Goal: Task Accomplishment & Management: Use online tool/utility

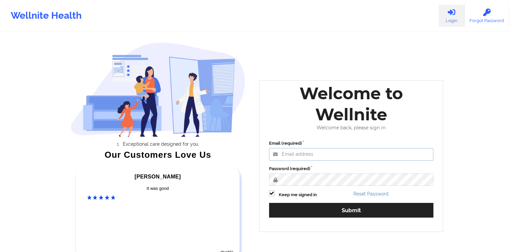
click at [306, 150] on input "Email (required)" at bounding box center [351, 154] width 164 height 13
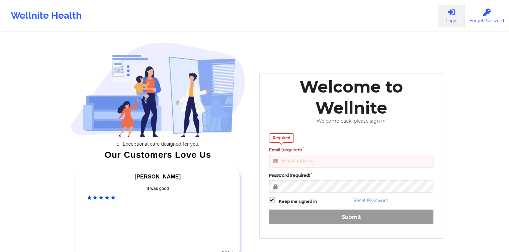
click at [271, 195] on div "Required Email (required) Password (required) Keep me signed in Reset Password …" at bounding box center [351, 181] width 174 height 105
click at [271, 197] on label at bounding box center [272, 197] width 6 height 0
click at [271, 200] on input "Keep me signed in" at bounding box center [272, 200] width 6 height 6
checkbox input "false"
click at [282, 159] on input "Email (required)" at bounding box center [351, 161] width 164 height 13
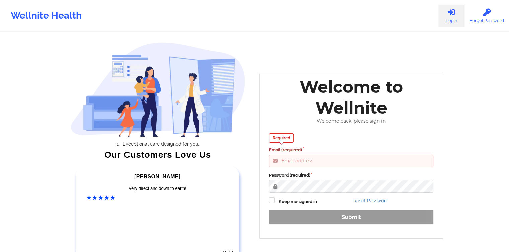
paste input "[EMAIL_ADDRESS][DOMAIN_NAME]"
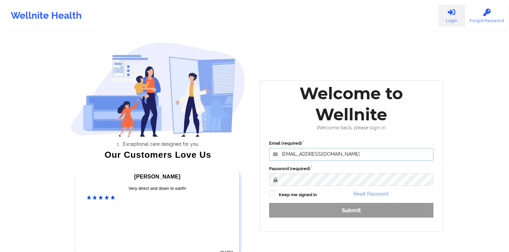
type input "[EMAIL_ADDRESS][DOMAIN_NAME]"
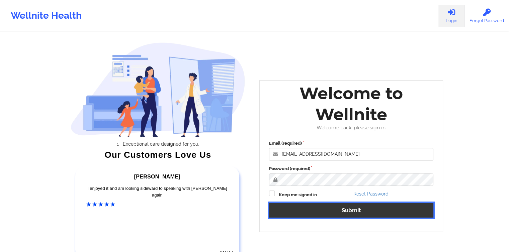
click at [338, 208] on button "Submit" at bounding box center [351, 210] width 164 height 14
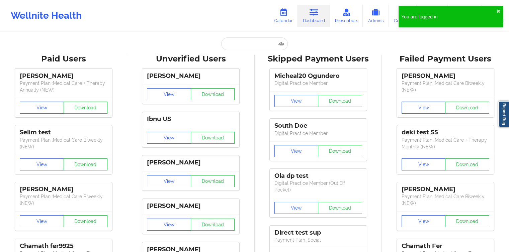
click at [288, 14] on icon at bounding box center [283, 12] width 9 height 7
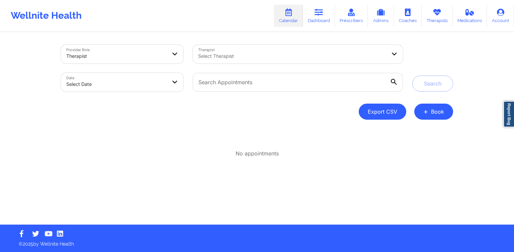
click at [374, 112] on button "Export CSV" at bounding box center [381, 112] width 47 height 16
select select "2025-7"
select select "2025-8"
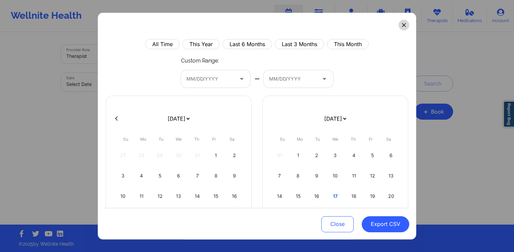
click at [402, 25] on icon at bounding box center [404, 25] width 4 height 4
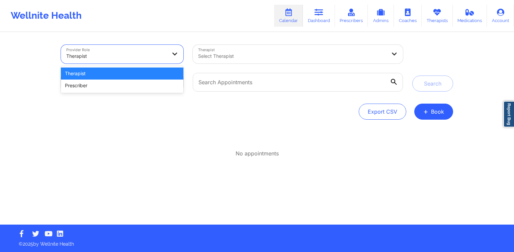
click at [150, 55] on div at bounding box center [116, 56] width 100 height 8
click at [140, 79] on div "Therapist" at bounding box center [122, 74] width 122 height 12
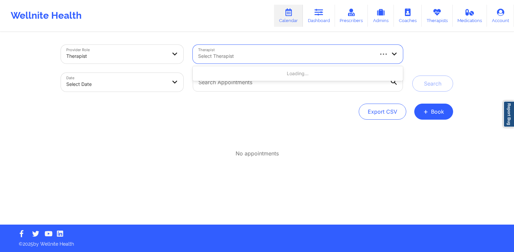
click at [226, 57] on div at bounding box center [285, 56] width 175 height 8
click at [175, 120] on div "Provider Role Therapist Therapist Select Therapist Date Select Date Search Expo…" at bounding box center [256, 129] width 401 height 192
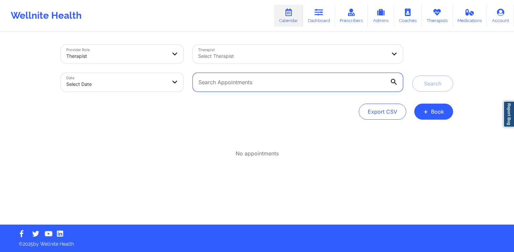
click at [235, 81] on input "text" at bounding box center [298, 82] width 210 height 19
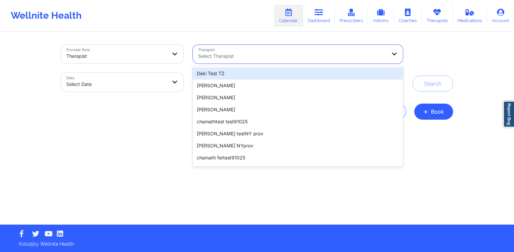
click at [238, 51] on div "Select Therapist" at bounding box center [290, 54] width 194 height 19
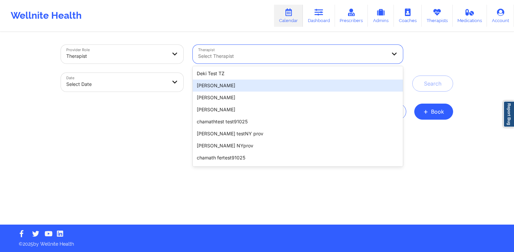
click at [208, 86] on div "[PERSON_NAME]" at bounding box center [298, 86] width 210 height 12
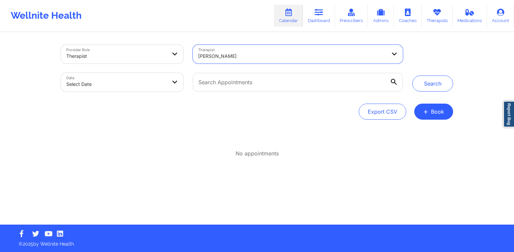
select select "2025-8"
select select "2025-9"
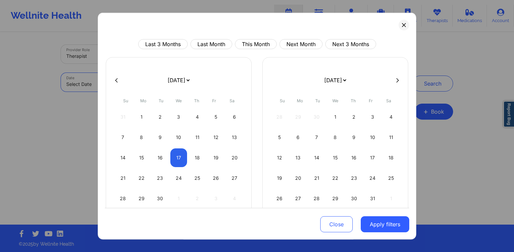
click at [153, 86] on body "Wellnite Health Calendar Dashboard Prescribers Admins Coaches Therapists Medica…" at bounding box center [257, 126] width 514 height 252
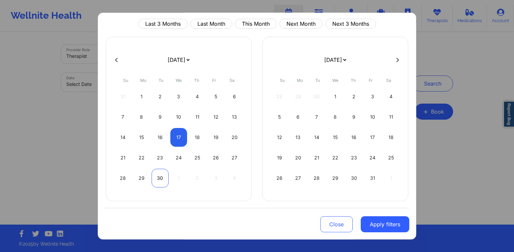
click at [155, 173] on div "30" at bounding box center [159, 178] width 17 height 19
select select "2025-8"
select select "2025-9"
select select "2025-8"
select select "2025-9"
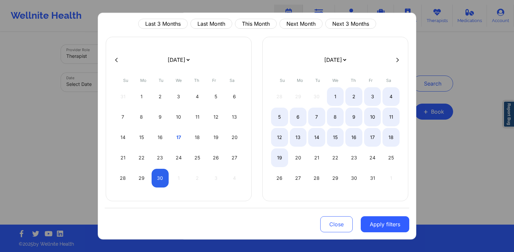
select select "2025-8"
select select "2025-9"
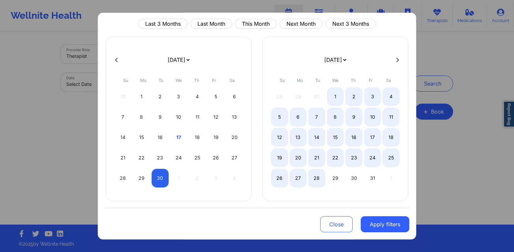
select select "2025-8"
select select "2025-9"
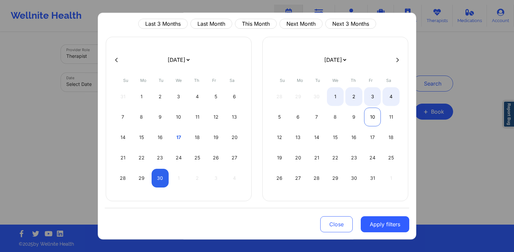
select select "2025-8"
select select "2025-9"
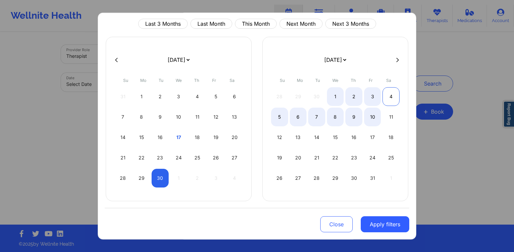
select select "2025-8"
select select "2025-9"
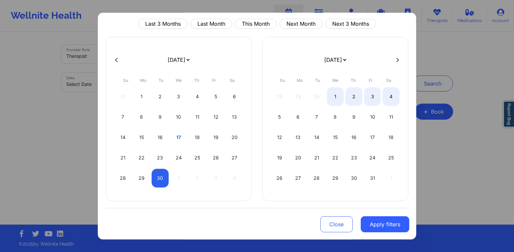
select select "2025-8"
select select "2025-9"
select select "2025-8"
select select "2025-9"
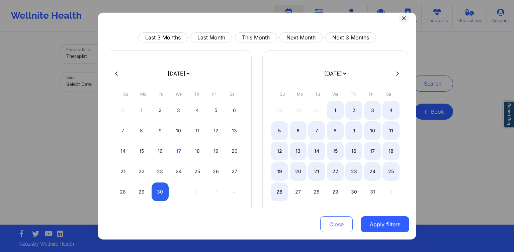
scroll to position [4, 0]
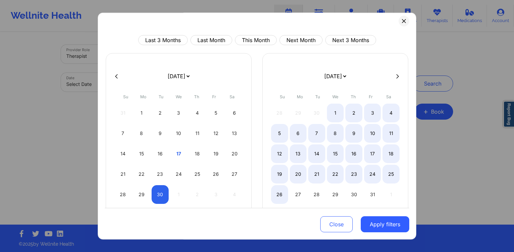
select select "2025-8"
select select "2025-9"
click at [385, 224] on button "Apply filters" at bounding box center [384, 224] width 48 height 16
select select "2025-8"
select select "2025-9"
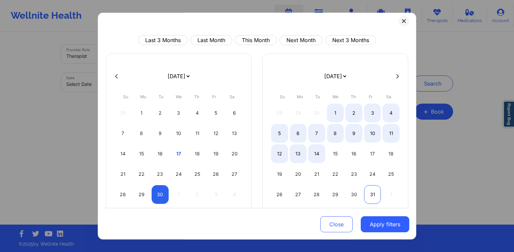
select select "2025-8"
select select "2025-9"
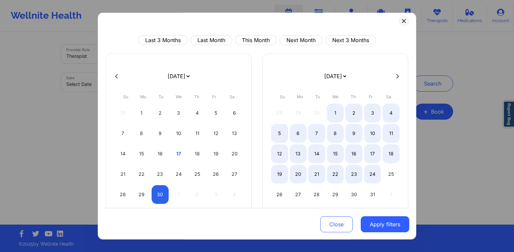
select select "2025-8"
select select "2025-9"
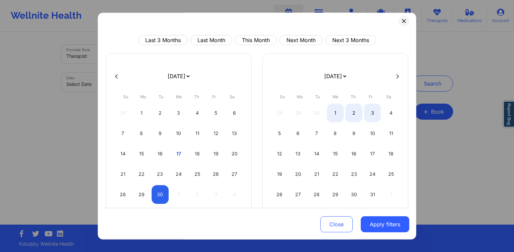
select select "2025-8"
select select "2025-9"
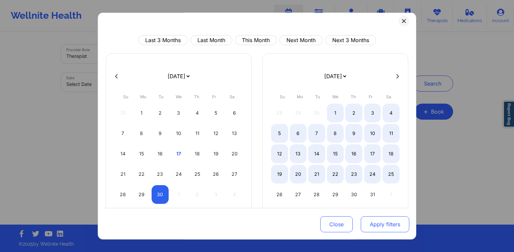
click at [374, 221] on button "Apply filters" at bounding box center [384, 224] width 48 height 16
select select "2025-8"
select select "2025-9"
select select "2025-8"
select select "2025-9"
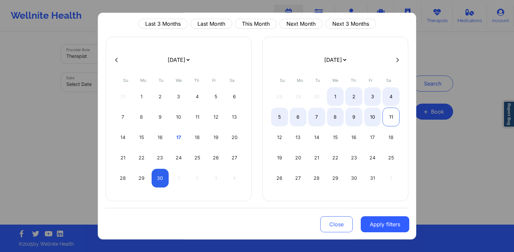
scroll to position [0, 0]
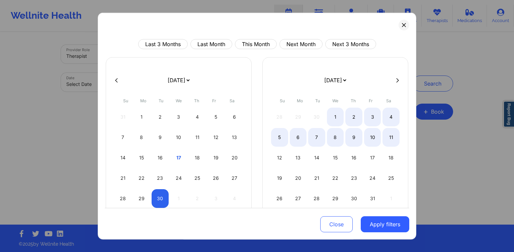
select select "2025-8"
select select "2025-9"
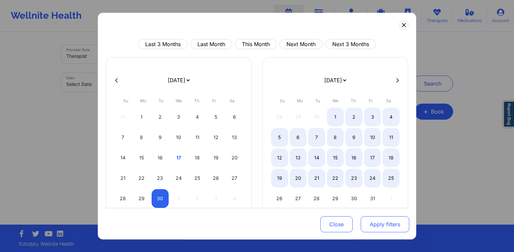
click at [377, 219] on button "Apply filters" at bounding box center [384, 224] width 48 height 16
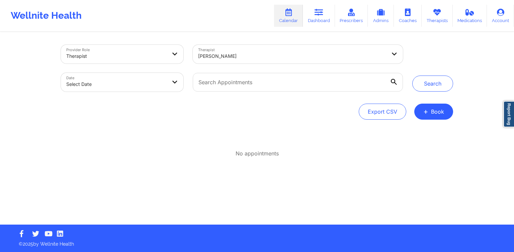
select select "2025-8"
select select "2025-9"
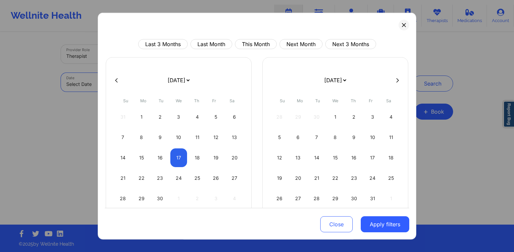
click at [152, 87] on body "Wellnite Health Calendar Dashboard Prescribers Admins Coaches Therapists Medica…" at bounding box center [257, 126] width 514 height 252
click at [149, 195] on div "28 29 30 1 2 3 4" at bounding box center [178, 198] width 128 height 19
click at [155, 200] on div "30" at bounding box center [159, 198] width 17 height 19
select select "2025-8"
select select "2025-9"
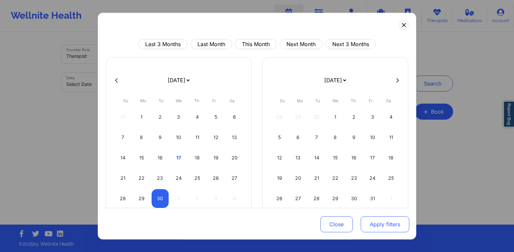
click at [378, 225] on button "Apply filters" at bounding box center [384, 224] width 48 height 16
select select "2025-8"
select select "2025-9"
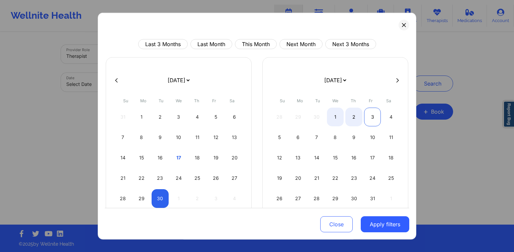
select select "2025-8"
select select "2025-9"
select select "2025-8"
select select "2025-9"
click at [351, 114] on div "2" at bounding box center [353, 117] width 17 height 19
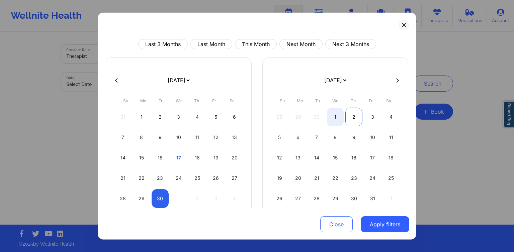
select select "2025-8"
select select "2025-9"
click at [331, 120] on div "1" at bounding box center [335, 117] width 17 height 19
select select "2025-9"
select select "2025-10"
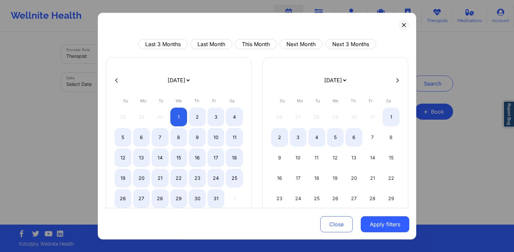
select select "2025-9"
select select "2025-10"
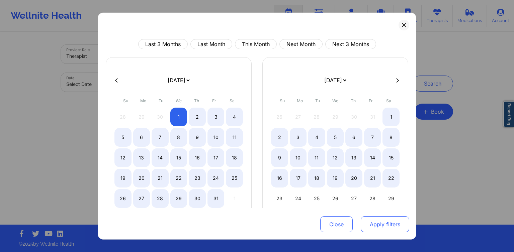
click at [391, 218] on button "Apply filters" at bounding box center [384, 224] width 48 height 16
click at [370, 229] on button "Apply filters" at bounding box center [384, 224] width 48 height 16
select select "2025-9"
select select "2025-10"
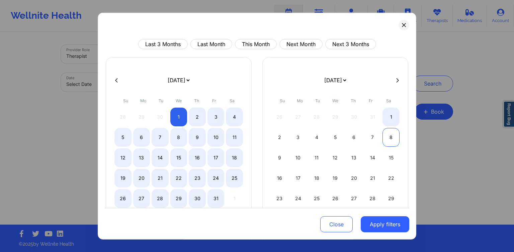
select select "2025-9"
select select "2025-10"
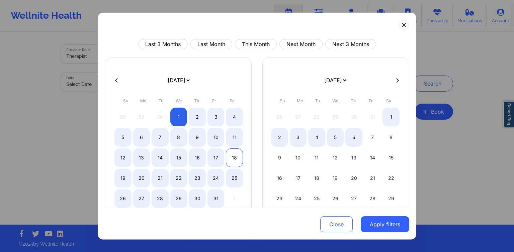
select select "2025-9"
select select "2025-10"
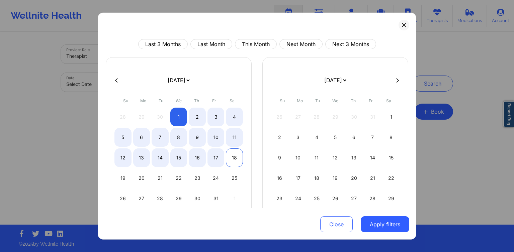
select select "2025-9"
select select "2025-10"
click at [232, 159] on div "18" at bounding box center [234, 157] width 17 height 19
select select "2025-9"
select select "2025-10"
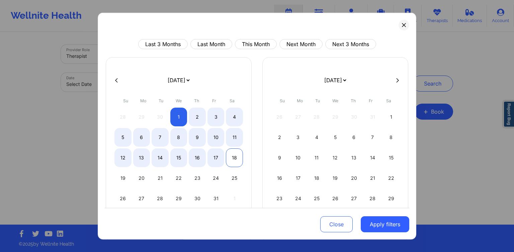
click at [232, 159] on div "18" at bounding box center [234, 157] width 17 height 19
select select "2025-9"
select select "2025-10"
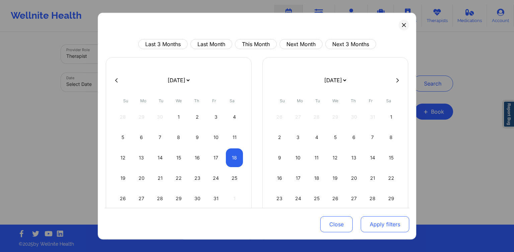
select select "2025-9"
select select "2025-10"
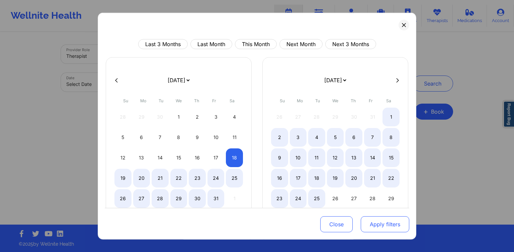
click at [379, 222] on button "Apply filters" at bounding box center [384, 224] width 48 height 16
click at [293, 45] on button "Next Month" at bounding box center [300, 44] width 43 height 10
select select "2025-9"
select select "2025-10"
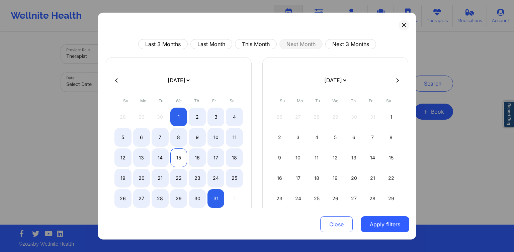
click at [175, 156] on div "15" at bounding box center [178, 157] width 17 height 19
select select "2025-9"
select select "2025-10"
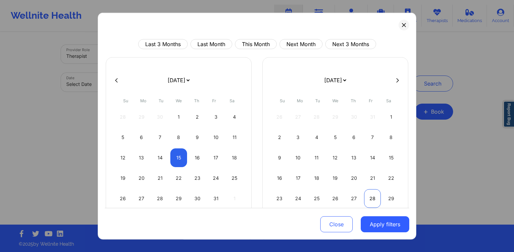
select select "2025-9"
select select "2025-10"
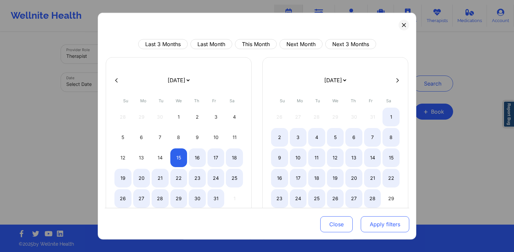
click at [372, 225] on button "Apply filters" at bounding box center [384, 224] width 48 height 16
select select "2025-9"
select select "2025-10"
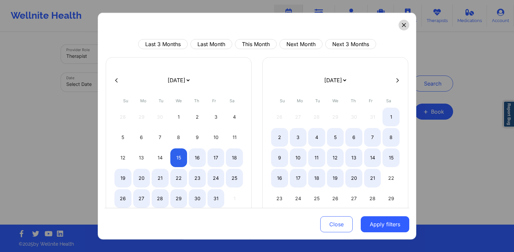
click at [402, 25] on icon at bounding box center [404, 25] width 4 height 4
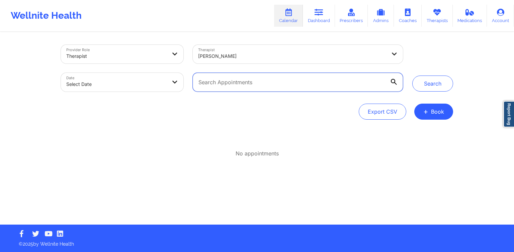
click at [300, 82] on input "text" at bounding box center [298, 82] width 210 height 19
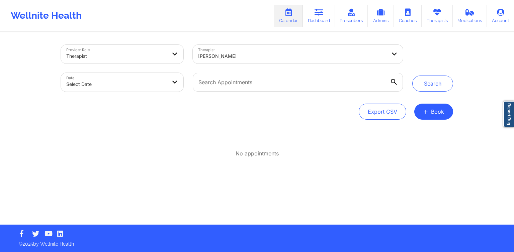
select select "2025-8"
select select "2025-9"
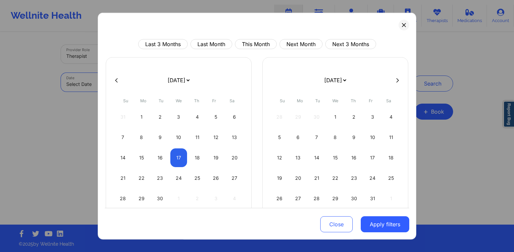
click at [141, 82] on body "Wellnite Health Calendar Dashboard Prescribers Admins Coaches Therapists Medica…" at bounding box center [257, 126] width 514 height 252
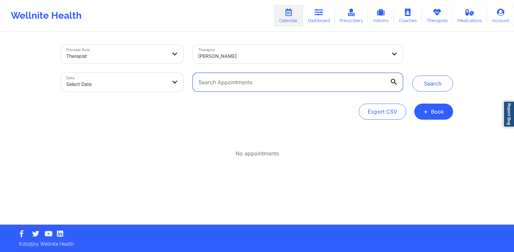
click at [220, 78] on input "text" at bounding box center [298, 82] width 210 height 19
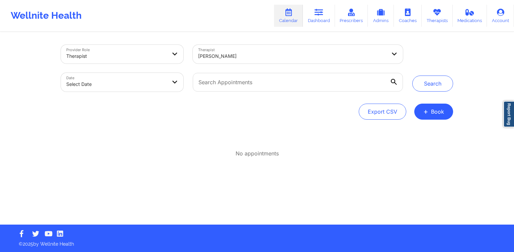
click at [394, 80] on icon at bounding box center [394, 82] width 6 height 6
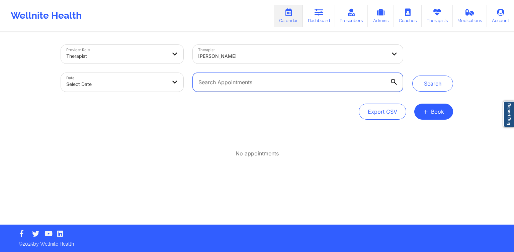
click at [394, 80] on input "text" at bounding box center [298, 82] width 210 height 19
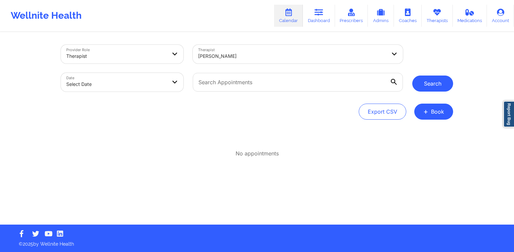
click at [423, 90] on button "Search" at bounding box center [432, 84] width 41 height 16
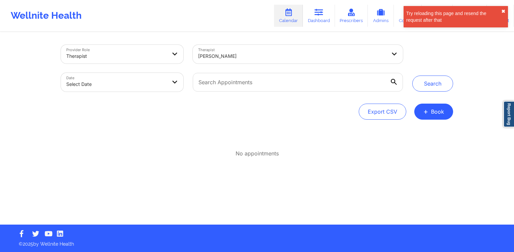
click at [502, 12] on button "✖︎" at bounding box center [503, 11] width 4 height 5
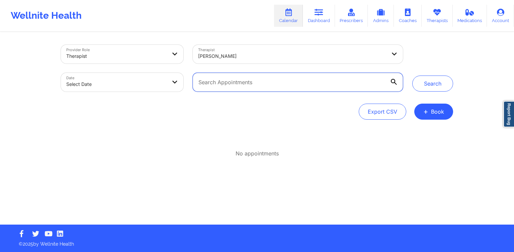
click at [245, 85] on input "text" at bounding box center [298, 82] width 210 height 19
type input "k"
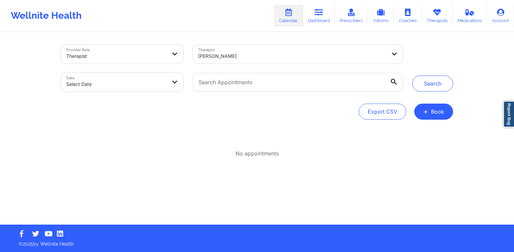
select select "2025-8"
select select "2025-9"
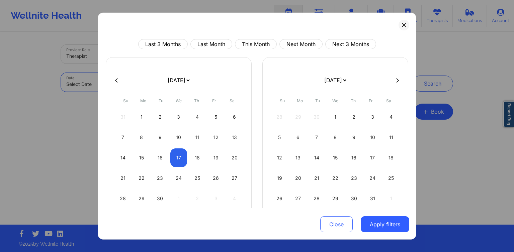
click at [118, 83] on body "Wellnite Health Calendar Dashboard Prescribers Admins Coaches Therapists Medica…" at bounding box center [257, 126] width 514 height 252
click at [222, 40] on button "Last Month" at bounding box center [211, 44] width 42 height 10
select select "2025-7"
select select "2025-8"
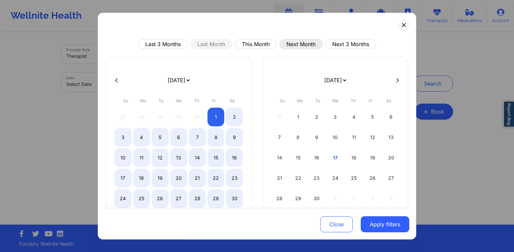
click at [301, 45] on button "Next Month" at bounding box center [300, 44] width 43 height 10
select select "2025-9"
select select "2025-10"
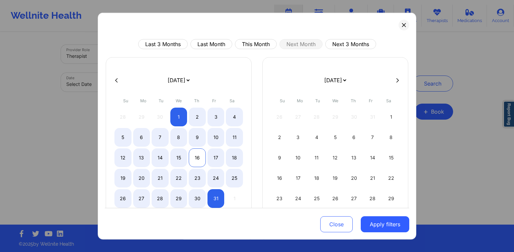
click at [194, 159] on div "16" at bounding box center [197, 157] width 17 height 19
select select "2025-9"
select select "2025-10"
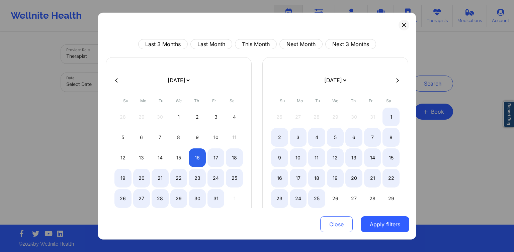
select select "2025-9"
select select "2025-10"
click at [374, 224] on button "Apply filters" at bounding box center [384, 224] width 48 height 16
click at [330, 225] on button "Close" at bounding box center [336, 224] width 32 height 16
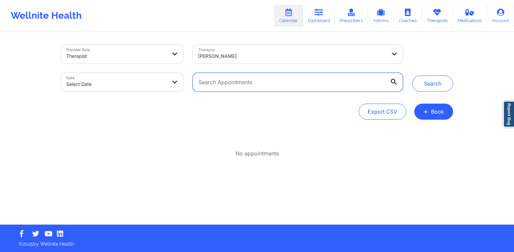
click at [241, 81] on input "text" at bounding box center [298, 82] width 210 height 19
click at [306, 79] on input "text" at bounding box center [298, 82] width 210 height 19
click at [395, 78] on input "text" at bounding box center [298, 82] width 210 height 19
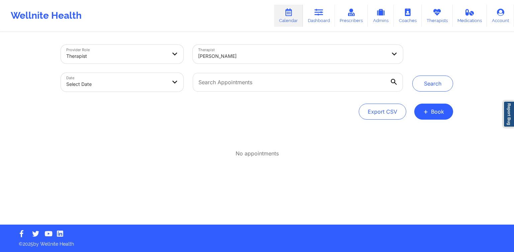
click at [393, 79] on icon at bounding box center [394, 82] width 6 height 6
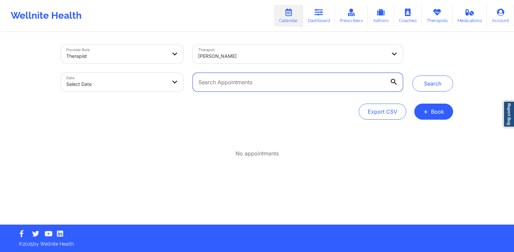
click at [393, 79] on input "text" at bounding box center [298, 82] width 210 height 19
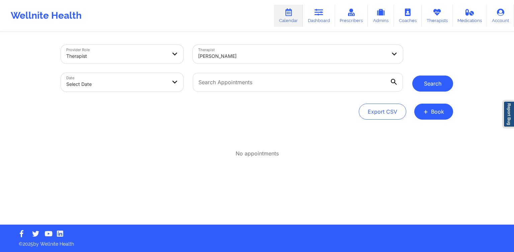
click at [436, 81] on button "Search" at bounding box center [432, 84] width 41 height 16
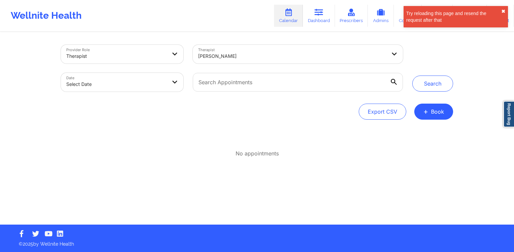
click at [503, 12] on button "✖︎" at bounding box center [503, 11] width 4 height 5
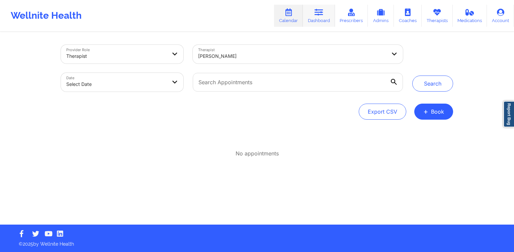
click at [327, 19] on link "Dashboard" at bounding box center [319, 16] width 32 height 22
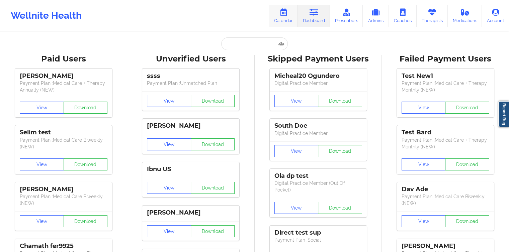
click at [289, 19] on link "Calendar" at bounding box center [283, 16] width 29 height 22
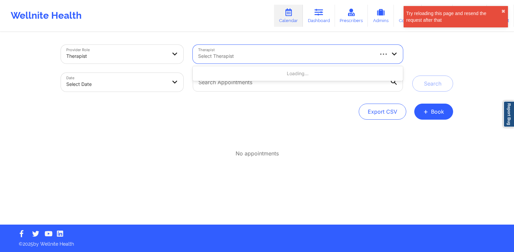
click at [253, 61] on div "Select Therapist" at bounding box center [283, 54] width 181 height 19
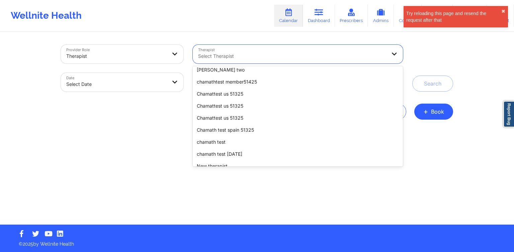
scroll to position [790, 0]
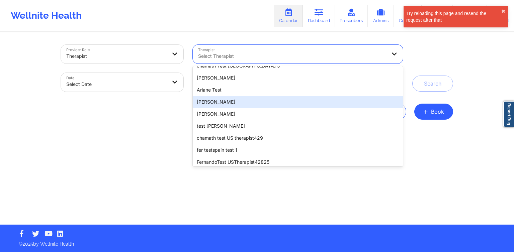
click at [237, 102] on div "[PERSON_NAME]" at bounding box center [298, 102] width 210 height 12
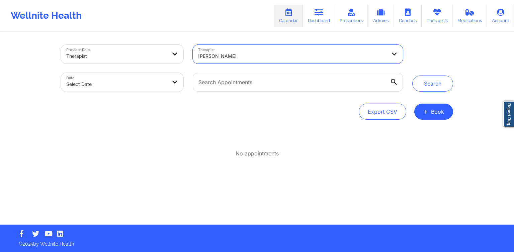
select select "2025-8"
select select "2025-9"
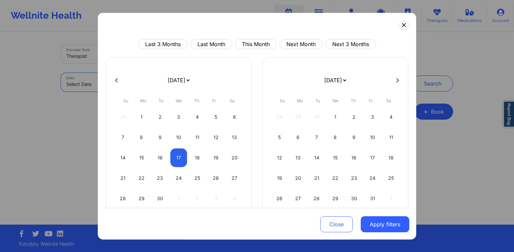
click at [124, 82] on body "Try reloading this page and resend the request after that ✖︎ Wellnite Health Ca…" at bounding box center [257, 126] width 514 height 252
click at [317, 161] on div "14" at bounding box center [316, 157] width 17 height 19
select select "2025-9"
select select "2025-10"
select select "2025-9"
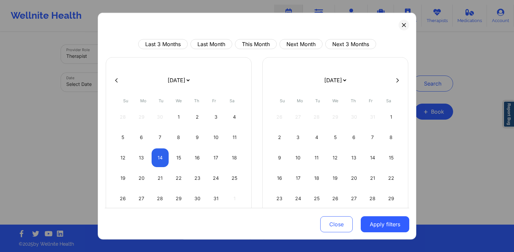
select select "2025-10"
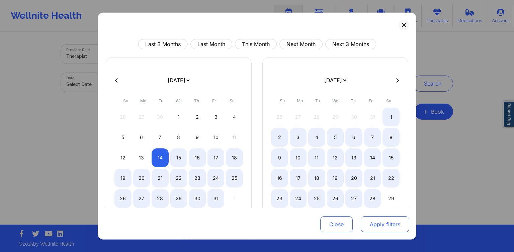
click at [376, 222] on button "Apply filters" at bounding box center [384, 224] width 48 height 16
select select "2025-9"
select select "2025-10"
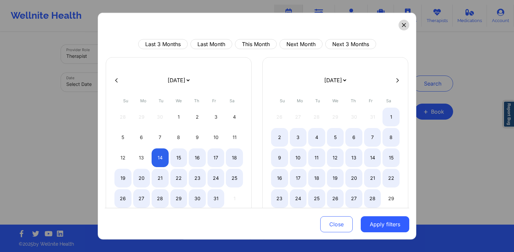
click at [398, 24] on button at bounding box center [403, 25] width 11 height 11
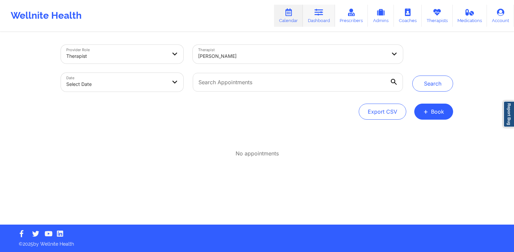
click at [324, 22] on link "Dashboard" at bounding box center [319, 16] width 32 height 22
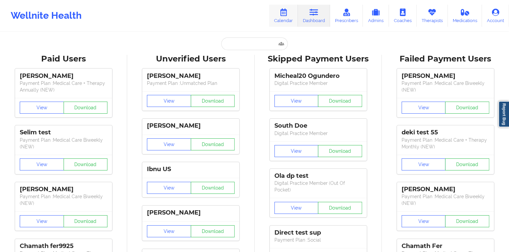
click at [281, 20] on link "Calendar" at bounding box center [283, 16] width 29 height 22
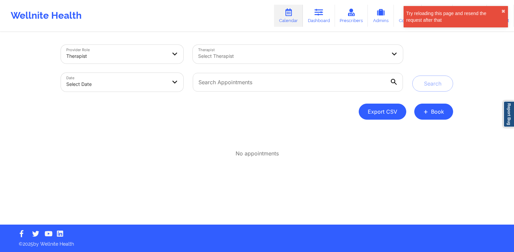
click at [369, 113] on button "Export CSV" at bounding box center [381, 112] width 47 height 16
select select "2025-7"
select select "2025-8"
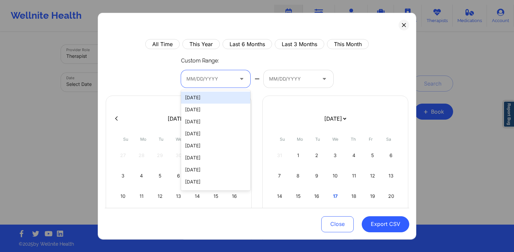
click at [205, 78] on div at bounding box center [209, 79] width 47 height 8
click at [196, 137] on div "[DATE]" at bounding box center [216, 134] width 70 height 12
select select "2025-7"
select select "2025-8"
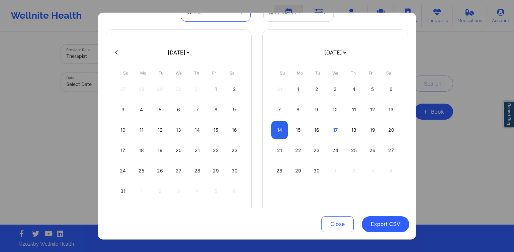
scroll to position [68, 0]
select select "2025-7"
select select "2025-8"
select select "2025-7"
select select "2025-8"
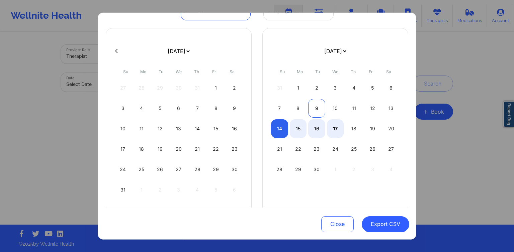
select select "2025-7"
select select "2025-8"
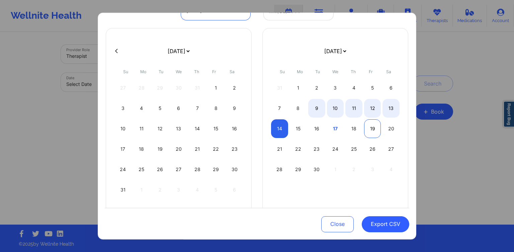
select select "2025-7"
select select "2025-8"
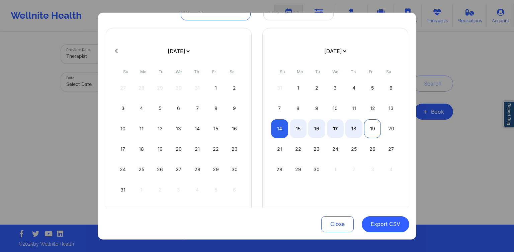
select select "2025-7"
select select "2025-8"
click at [373, 126] on div "19" at bounding box center [372, 128] width 17 height 19
select select "2025-7"
select select "2025-8"
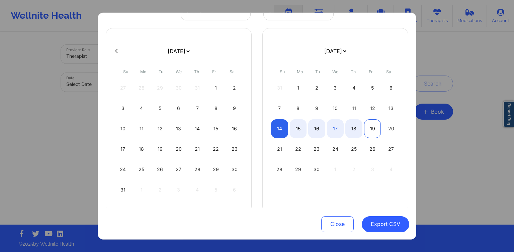
click at [369, 128] on div "19" at bounding box center [372, 128] width 17 height 19
select select "2025-7"
select select "2025-8"
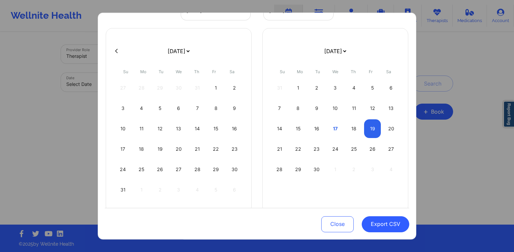
select select "2025-7"
select select "2025-8"
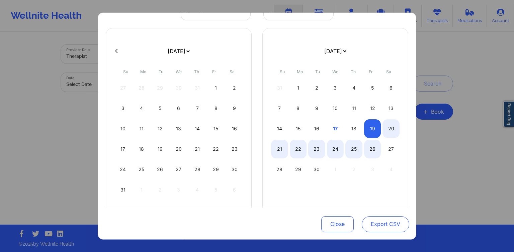
click at [384, 227] on button "Export CSV" at bounding box center [384, 224] width 47 height 16
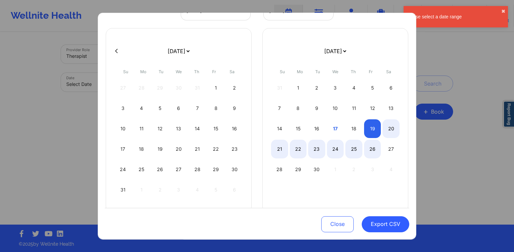
select select "2025-7"
select select "2025-8"
select select "2025-7"
select select "2025-8"
select select "2025-7"
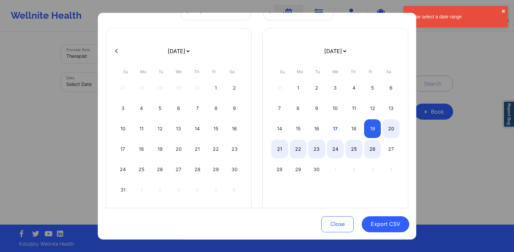
select select "2025-8"
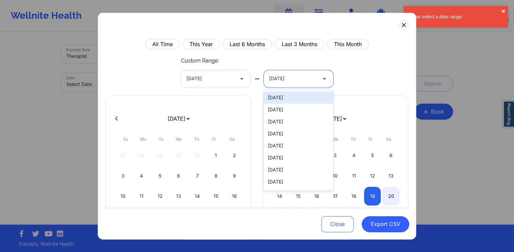
click at [290, 76] on div at bounding box center [292, 79] width 47 height 8
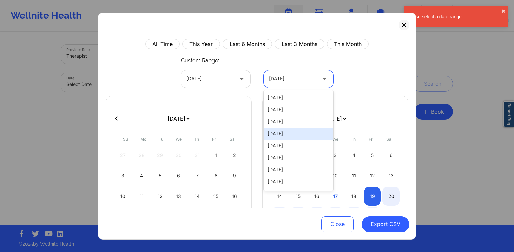
click at [289, 129] on div "[DATE]" at bounding box center [298, 134] width 70 height 12
select select "2025-7"
select select "2025-8"
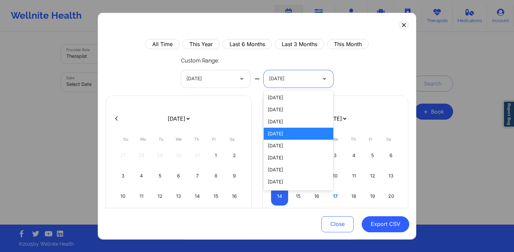
click at [279, 76] on div at bounding box center [292, 79] width 47 height 8
click at [296, 170] on div "[DATE]" at bounding box center [298, 170] width 70 height 12
select select "2025-7"
select select "2025-8"
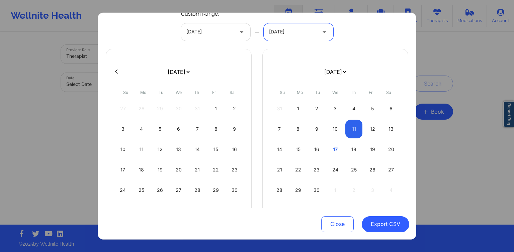
scroll to position [47, 0]
click at [382, 223] on button "Export CSV" at bounding box center [384, 224] width 47 height 16
select select "2025-7"
select select "2025-8"
